Goal: Book appointment/travel/reservation

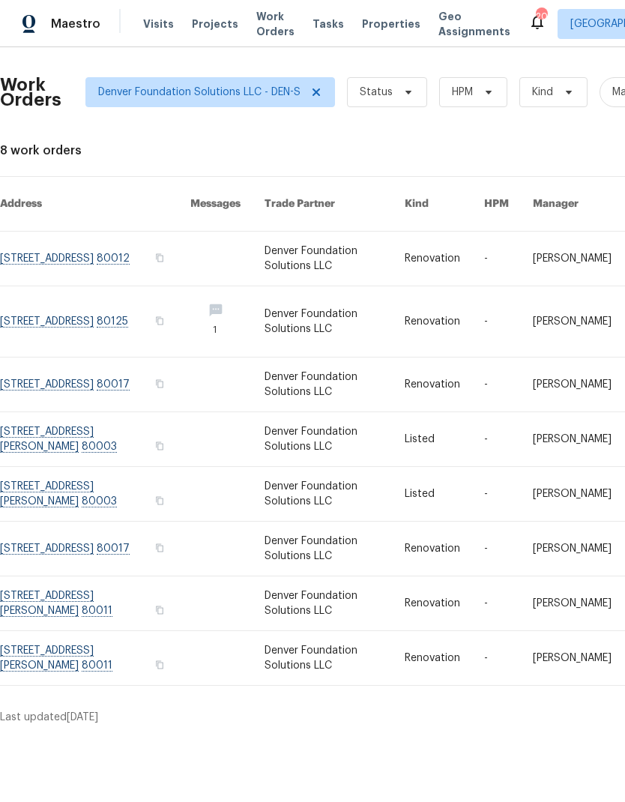
click at [162, 26] on span "Visits" at bounding box center [158, 23] width 31 height 15
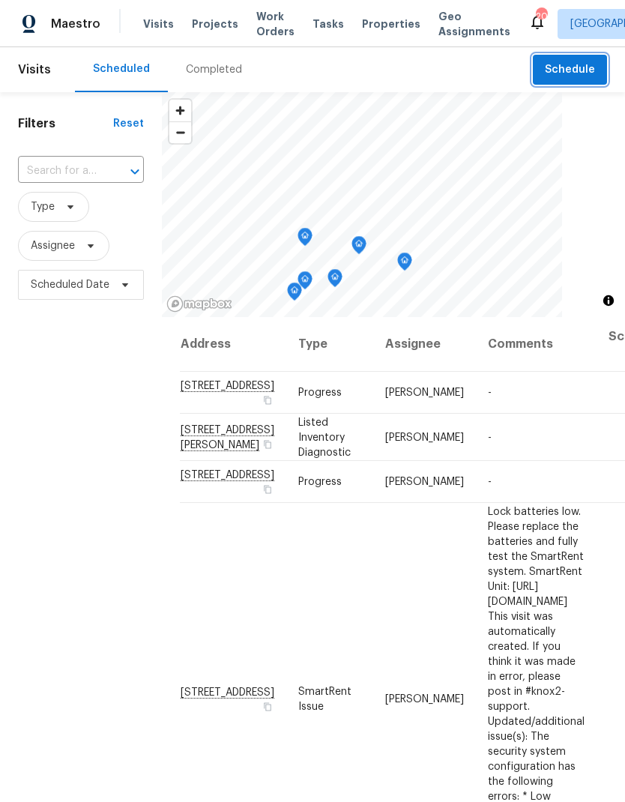
click at [578, 76] on span "Schedule" at bounding box center [570, 70] width 50 height 19
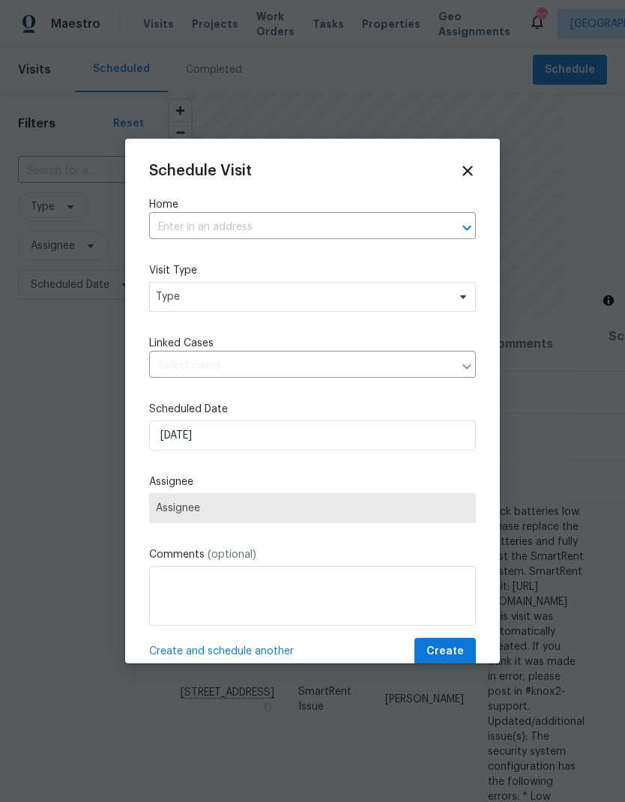
click at [306, 232] on input "text" at bounding box center [291, 227] width 285 height 23
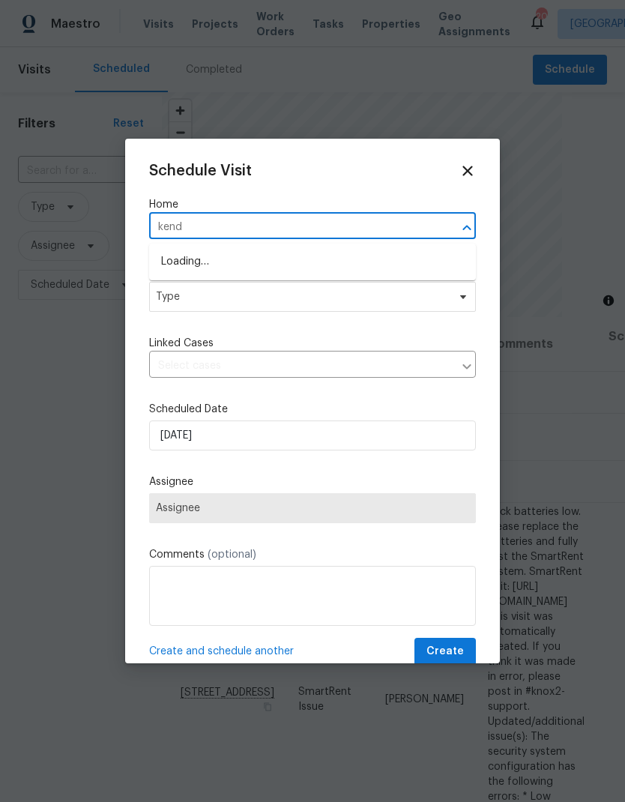
type input "kenda"
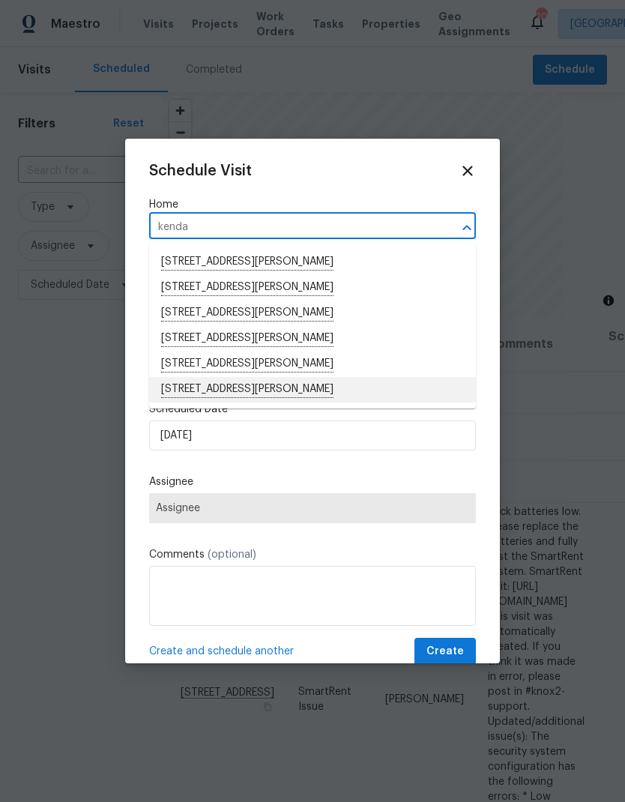
click at [281, 395] on li "[STREET_ADDRESS][PERSON_NAME]" at bounding box center [312, 389] width 327 height 25
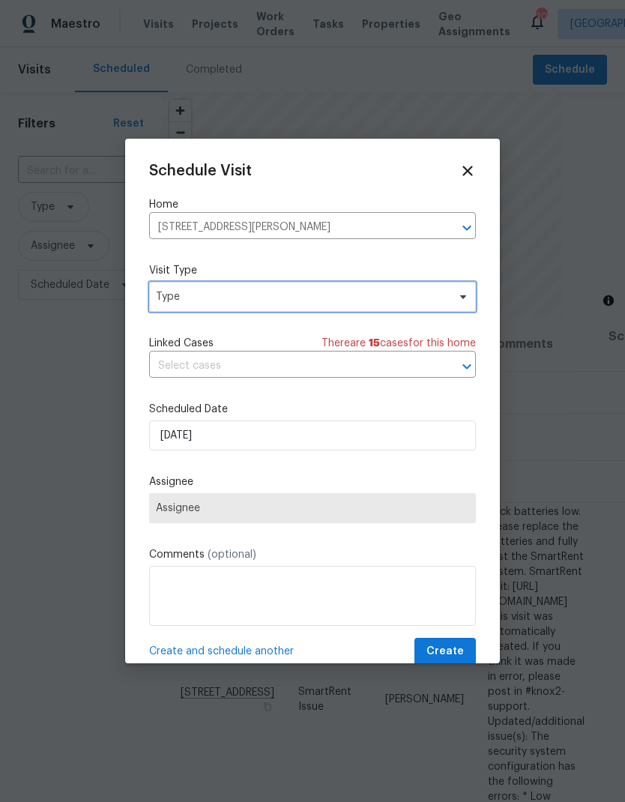
click at [250, 308] on span "Type" at bounding box center [312, 297] width 327 height 30
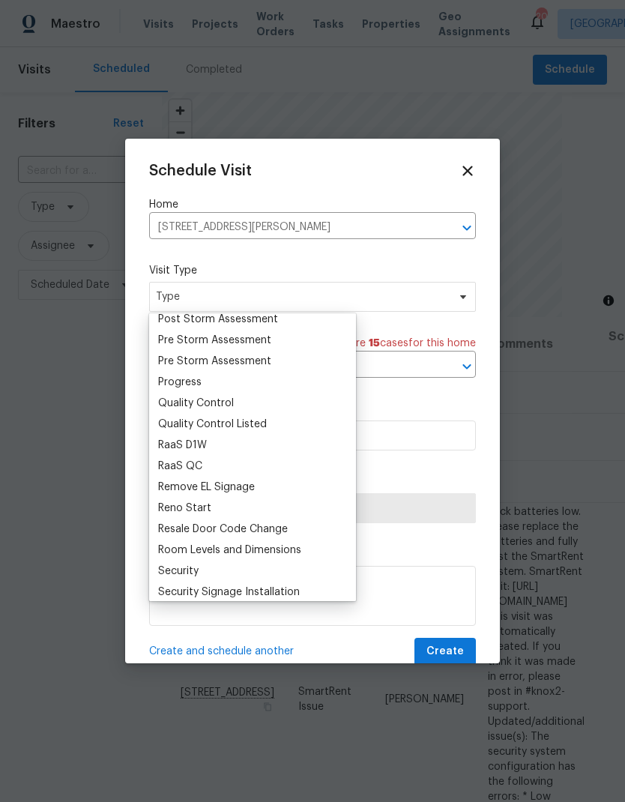
scroll to position [943, 0]
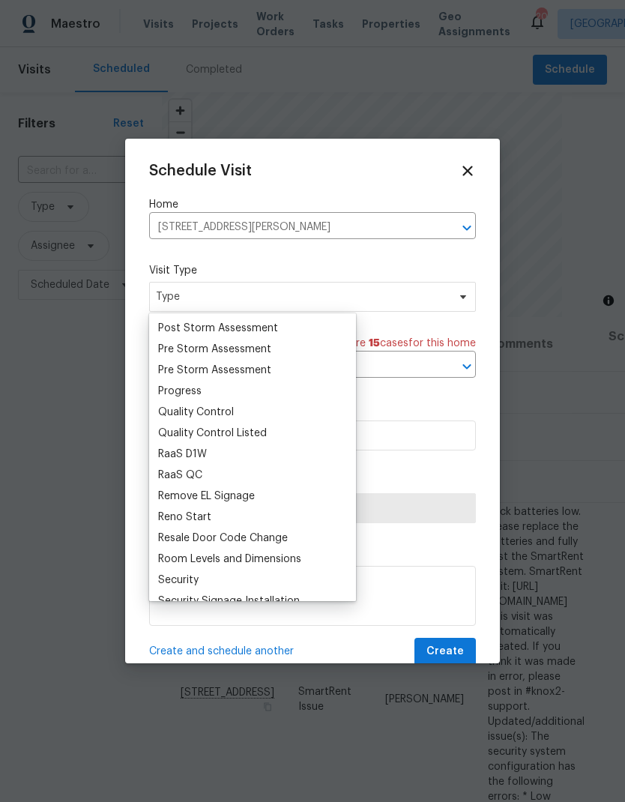
click at [199, 393] on div "Progress" at bounding box center [179, 391] width 43 height 15
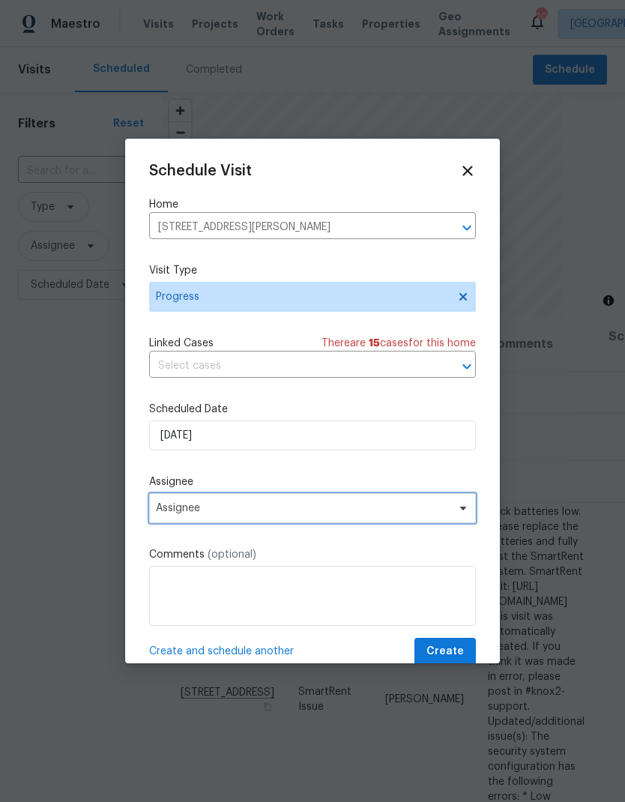
click at [287, 514] on span "Assignee" at bounding box center [303, 508] width 294 height 12
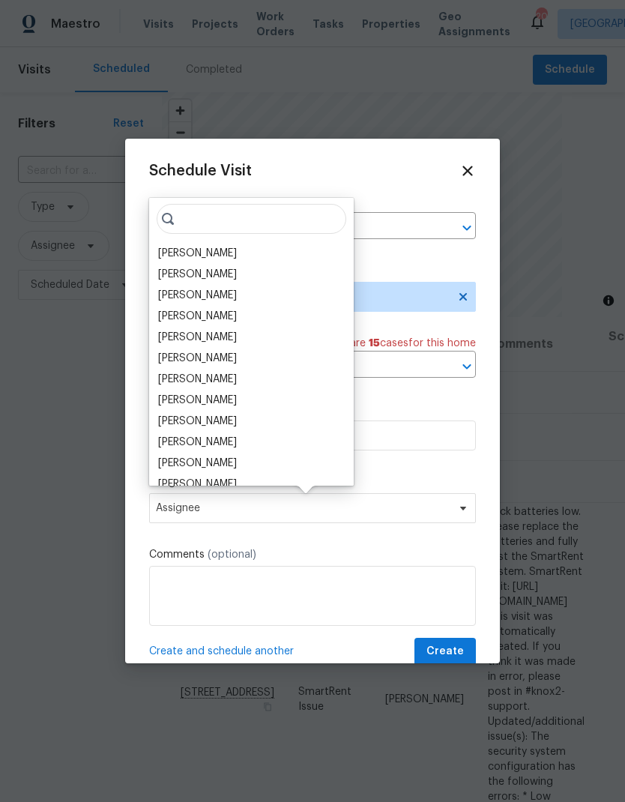
click at [220, 256] on div "[PERSON_NAME]" at bounding box center [197, 253] width 79 height 15
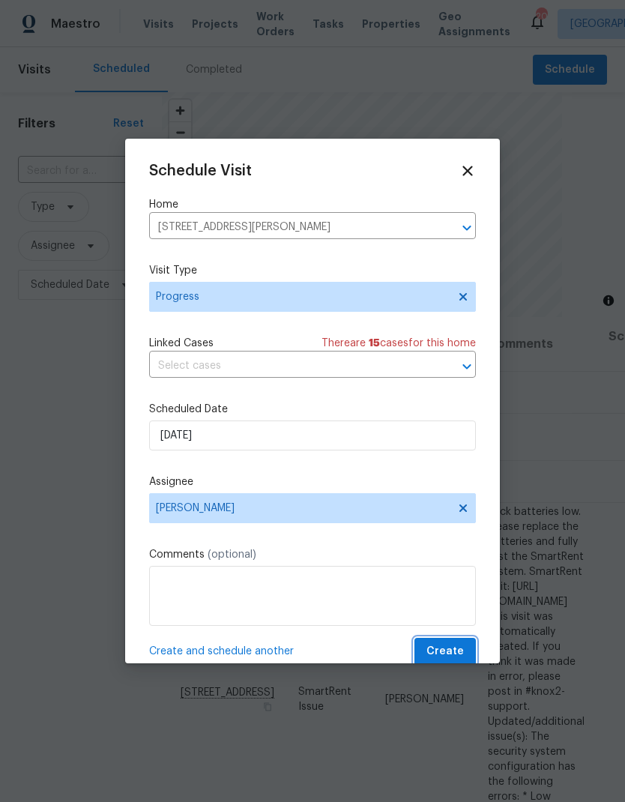
click at [451, 655] on span "Create" at bounding box center [444, 651] width 37 height 19
